Goal: Task Accomplishment & Management: Manage account settings

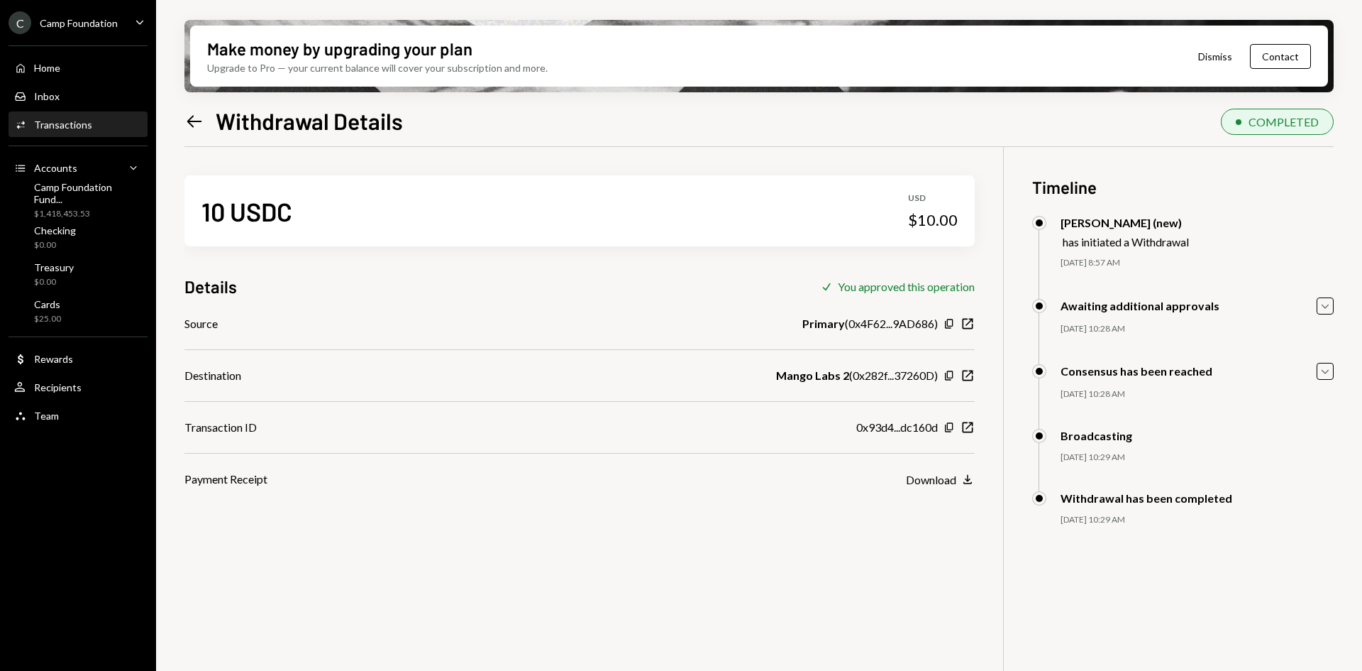
click at [192, 128] on icon "Left Arrow" at bounding box center [194, 121] width 20 height 20
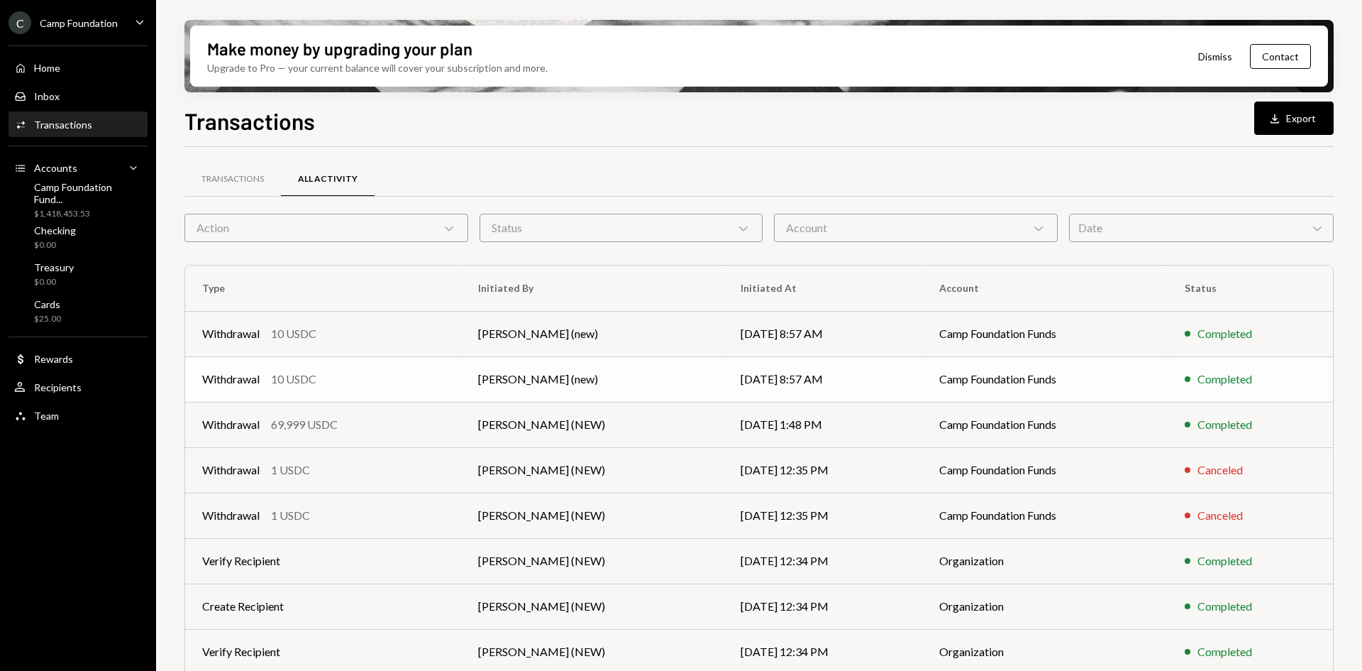
click at [563, 387] on td "[PERSON_NAME] (new)" at bounding box center [592, 378] width 263 height 45
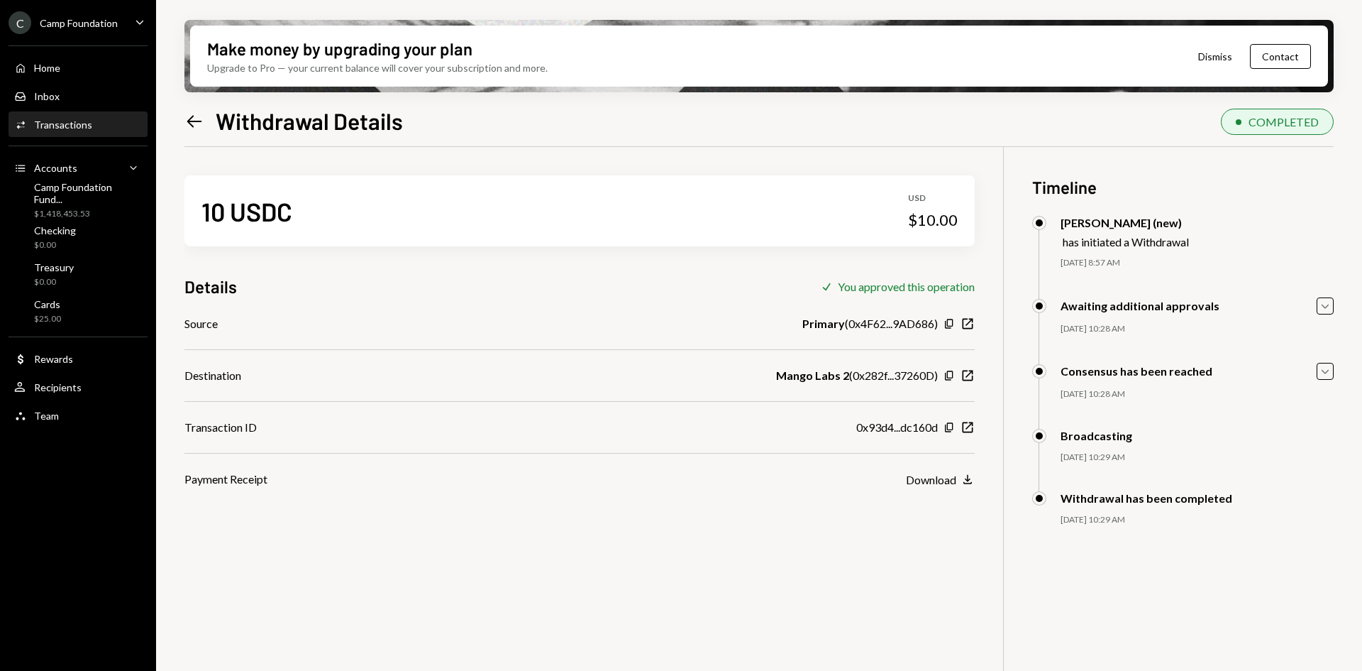
click at [194, 123] on icon "Left Arrow" at bounding box center [194, 121] width 20 height 20
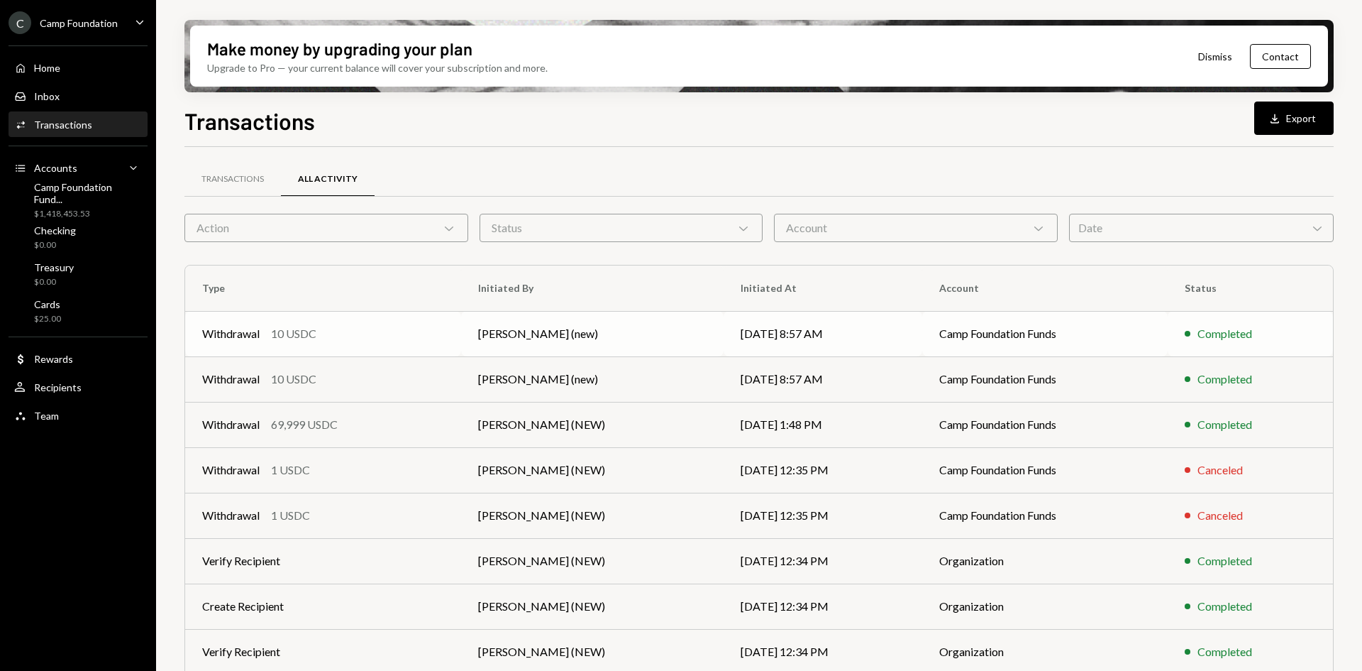
click at [756, 329] on td "[DATE] 8:57 AM" at bounding box center [823, 333] width 199 height 45
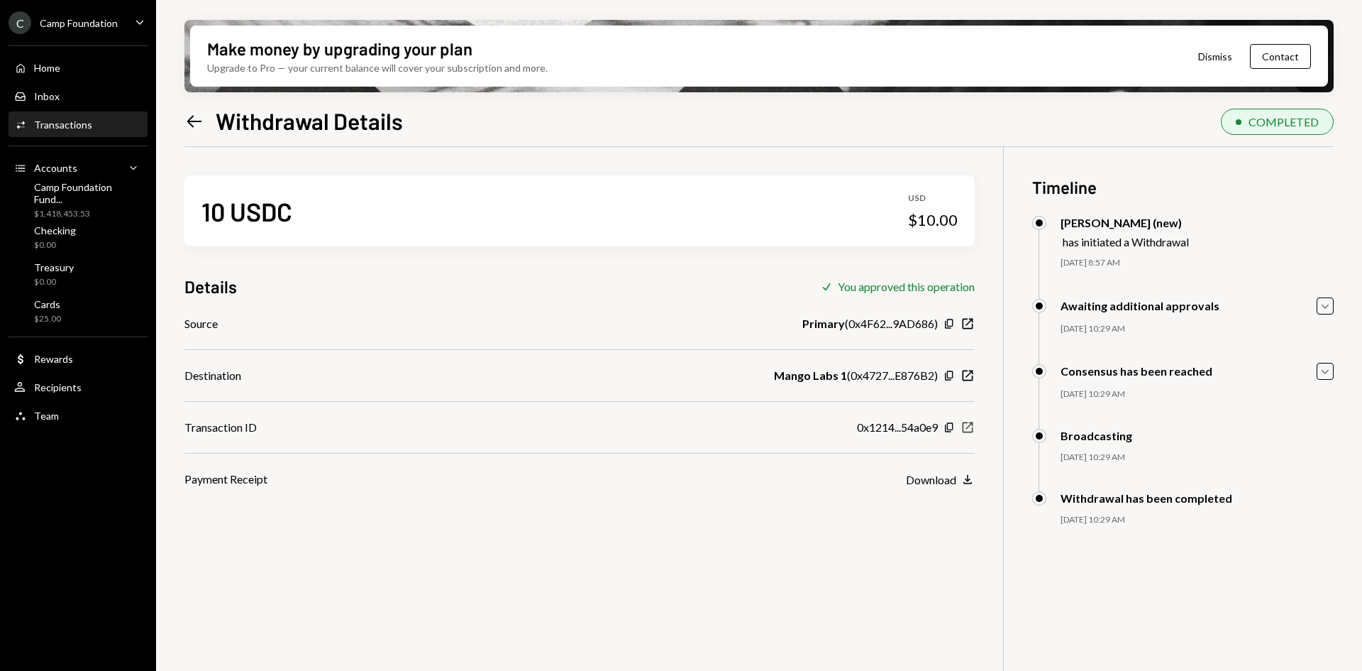
click at [968, 430] on icon "New Window" at bounding box center [968, 427] width 14 height 14
click at [85, 234] on div "Checking $0.00" at bounding box center [78, 237] width 128 height 27
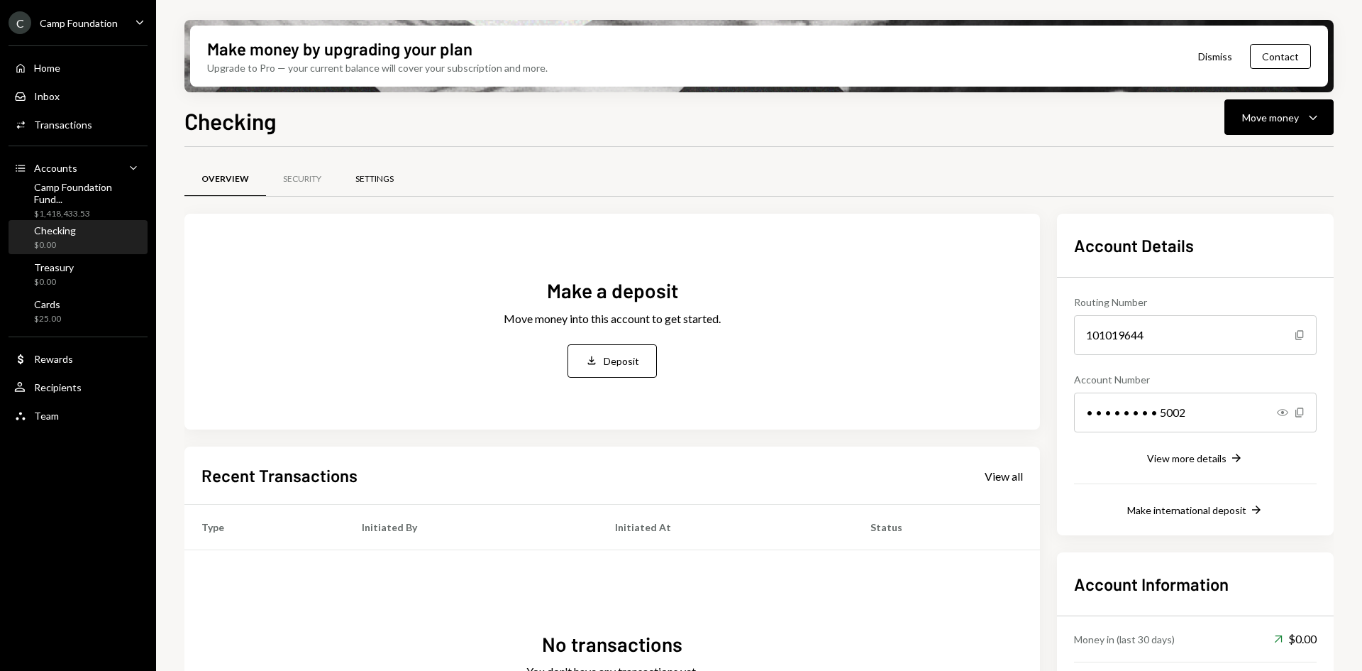
click at [372, 182] on div "Settings" at bounding box center [375, 179] width 38 height 12
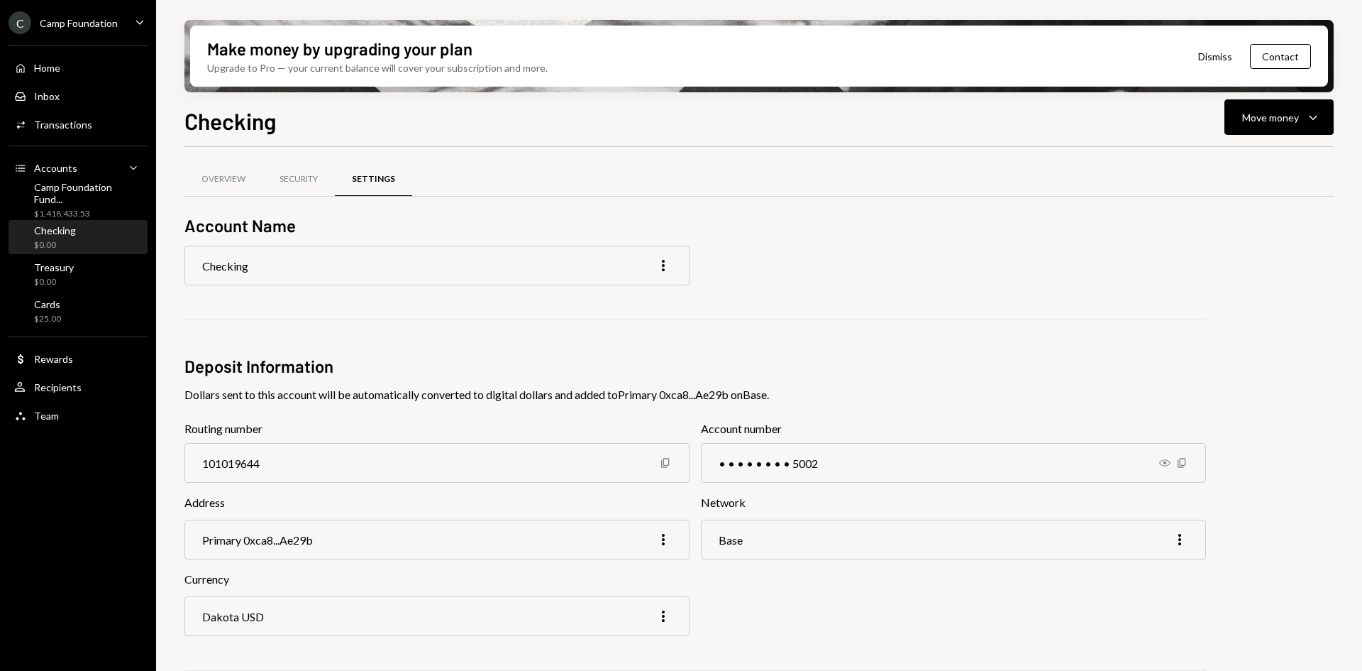
click at [302, 261] on div "Checking More" at bounding box center [436, 266] width 505 height 40
click at [662, 266] on icon "More" at bounding box center [663, 265] width 17 height 17
click at [616, 297] on div "Edit" at bounding box center [630, 295] width 71 height 25
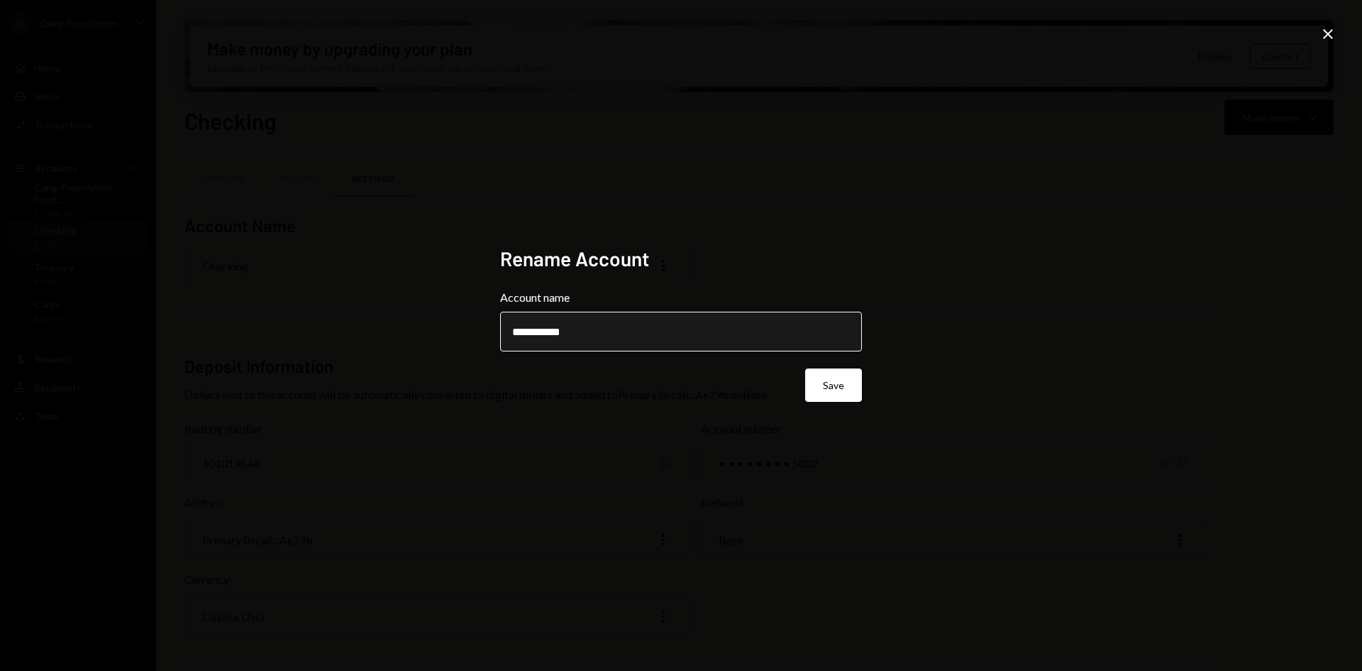
type input "**********"
click at [805, 368] on button "Save" at bounding box center [833, 384] width 57 height 33
